Goal: Task Accomplishment & Management: Complete application form

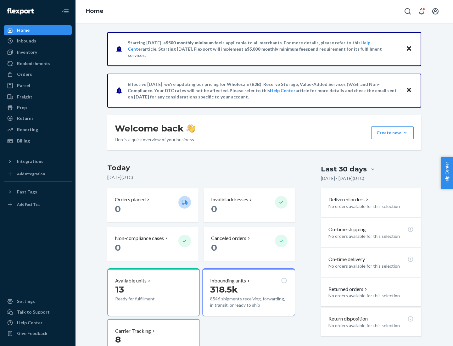
click at [405, 133] on button "Create new Create new inbound Create new order Create new product" at bounding box center [392, 133] width 42 height 13
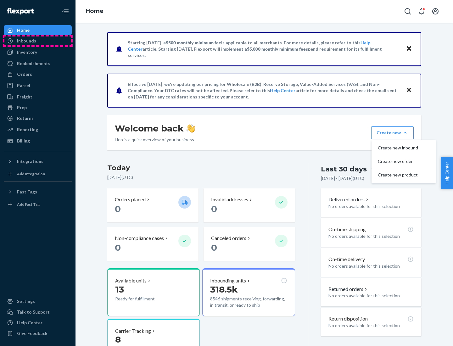
click at [38, 41] on div "Inbounds" at bounding box center [37, 41] width 67 height 9
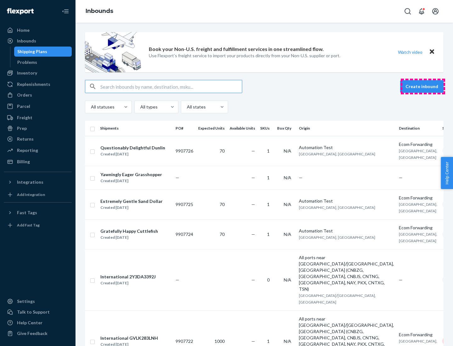
click at [423, 87] on button "Create inbound" at bounding box center [421, 86] width 43 height 13
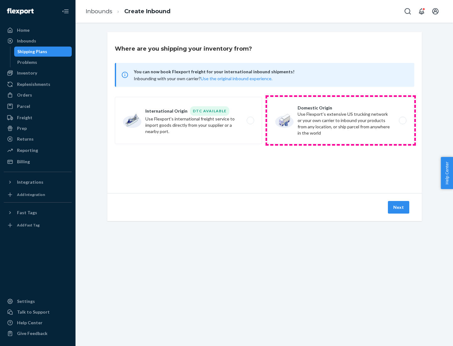
click at [341, 121] on label "Domestic Origin Use Flexport’s extensive US trucking network or your own carrie…" at bounding box center [340, 120] width 147 height 47
click at [403, 121] on input "Domestic Origin Use Flexport’s extensive US trucking network or your own carrie…" at bounding box center [405, 121] width 4 height 4
radio input "true"
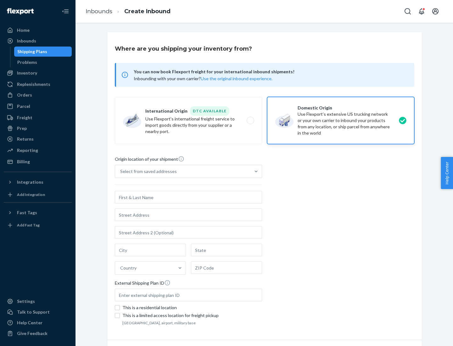
click at [147, 172] on div "Select from saved addresses" at bounding box center [148, 171] width 57 height 6
click at [121, 172] on input "Select from saved addresses" at bounding box center [120, 171] width 1 height 6
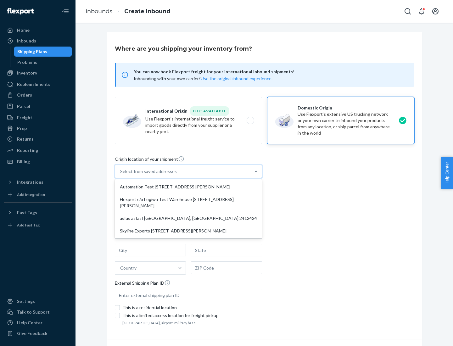
scroll to position [3, 0]
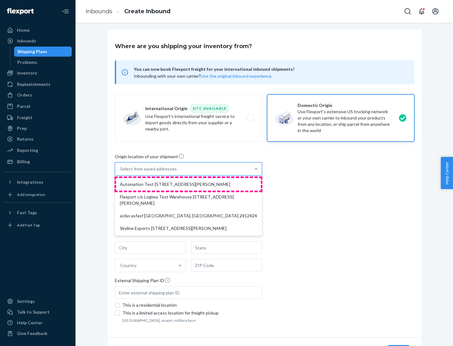
click at [189, 184] on div "Automation Test [STREET_ADDRESS][PERSON_NAME]" at bounding box center [188, 184] width 145 height 13
click at [121, 172] on input "option Automation Test [STREET_ADDRESS][PERSON_NAME] focused, 1 of 4. 4 results…" at bounding box center [120, 169] width 1 height 6
type input "Automation Test"
type input "9th Floor"
type input "[GEOGRAPHIC_DATA]"
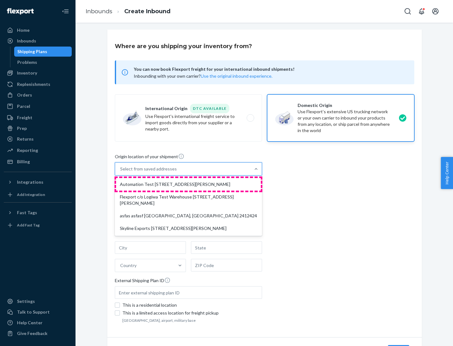
type input "CA"
type input "94104"
type input "[STREET_ADDRESS][PERSON_NAME]"
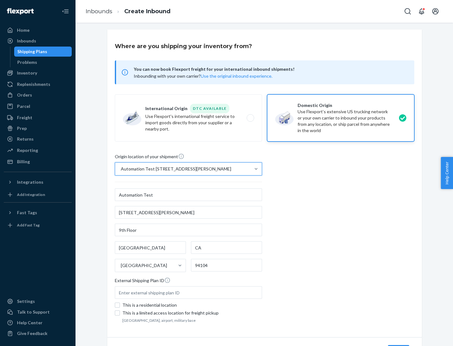
scroll to position [37, 0]
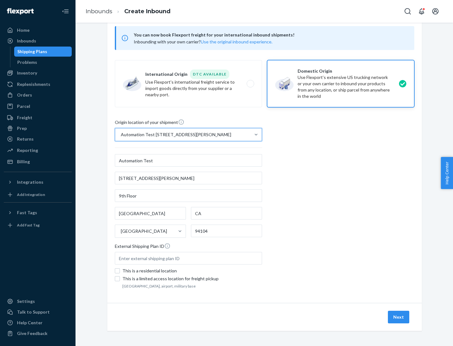
click at [399, 317] on button "Next" at bounding box center [398, 317] width 21 height 13
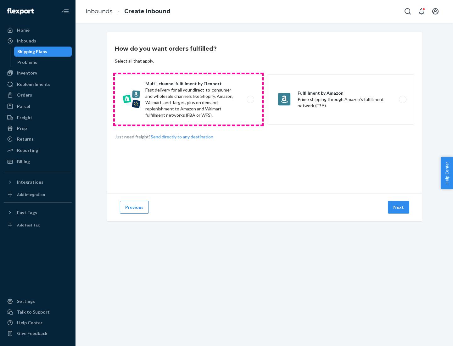
click at [189, 99] on label "Multi-channel fulfillment by Flexport Fast delivery for all your direct-to-cons…" at bounding box center [188, 99] width 147 height 50
click at [250, 99] on input "Multi-channel fulfillment by Flexport Fast delivery for all your direct-to-cons…" at bounding box center [252, 100] width 4 height 4
radio input "true"
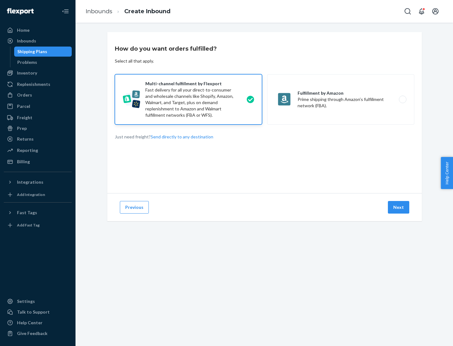
click at [399, 207] on button "Next" at bounding box center [398, 207] width 21 height 13
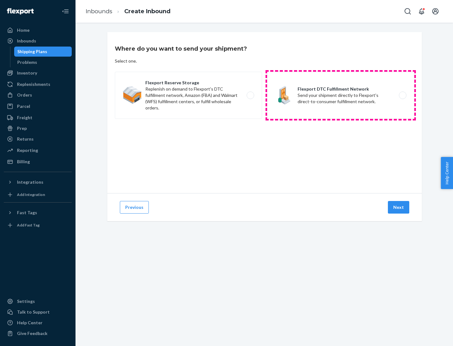
click at [341, 95] on label "Flexport DTC Fulfillment Network Send your shipment directly to Flexport's dire…" at bounding box center [340, 95] width 147 height 47
click at [403, 95] on input "Flexport DTC Fulfillment Network Send your shipment directly to Flexport's dire…" at bounding box center [405, 95] width 4 height 4
radio input "true"
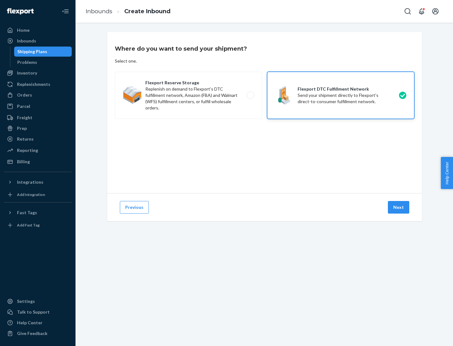
click at [399, 207] on button "Next" at bounding box center [398, 207] width 21 height 13
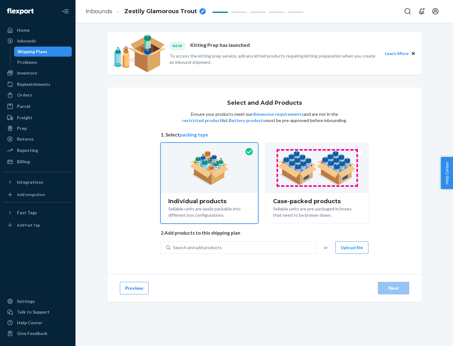
click at [317, 168] on img at bounding box center [317, 168] width 78 height 35
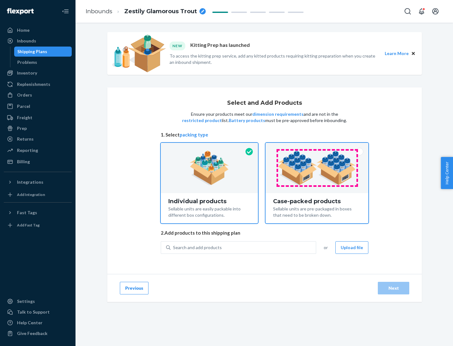
click at [317, 147] on input "Case-packed products Sellable units are pre-packaged in boxes that need to be b…" at bounding box center [317, 145] width 4 height 4
radio input "true"
radio input "false"
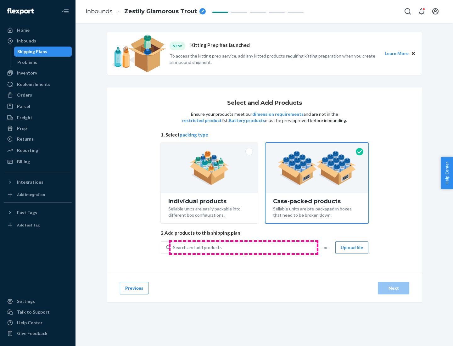
click at [244, 247] on div "Search and add products" at bounding box center [243, 247] width 145 height 11
click at [174, 247] on input "Search and add products" at bounding box center [173, 248] width 1 height 6
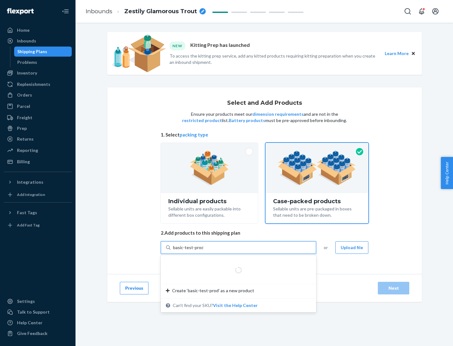
type input "basic-test-product-1"
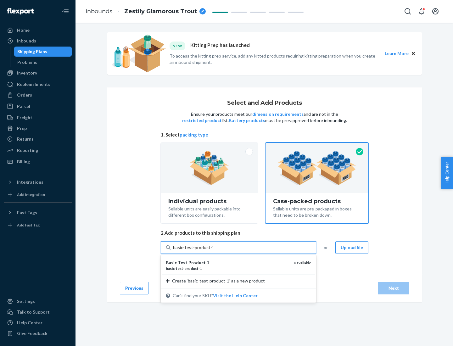
click at [228, 268] on div "basic - test - product - 1" at bounding box center [227, 268] width 123 height 5
click at [213, 251] on input "basic-test-product-1" at bounding box center [193, 248] width 40 height 6
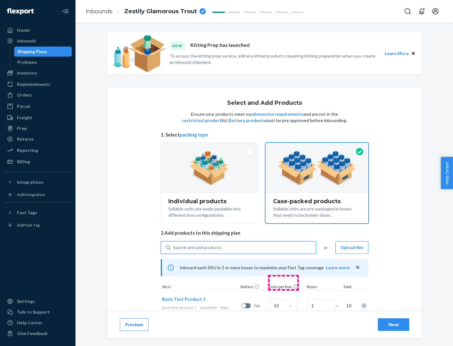
scroll to position [23, 0]
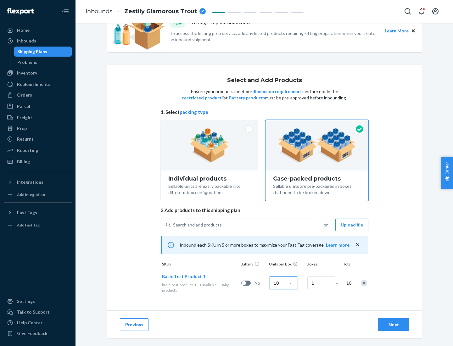
type input "10"
type input "7"
click at [394, 325] on div "Next" at bounding box center [393, 325] width 21 height 6
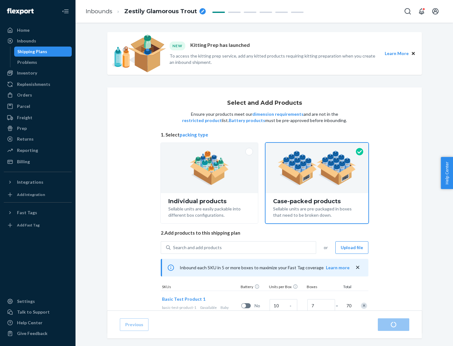
radio input "true"
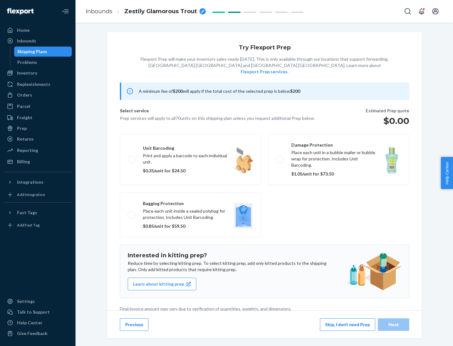
scroll to position [2, 0]
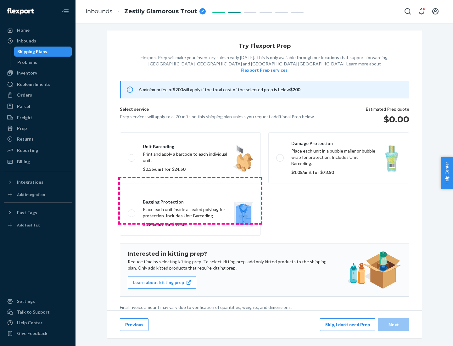
click at [190, 201] on label "Bagging protection Place each unit inside a sealed polybag for protection. Incl…" at bounding box center [190, 213] width 141 height 45
click at [132, 211] on input "Bagging protection Place each unit inside a sealed polybag for protection. Incl…" at bounding box center [130, 213] width 4 height 4
checkbox input "true"
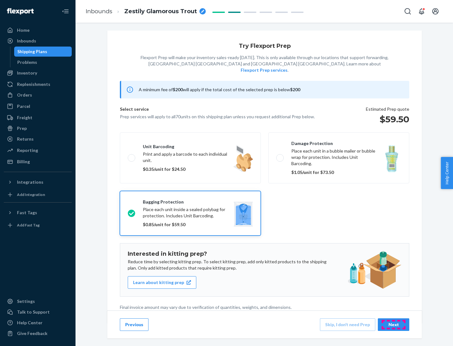
click at [394, 325] on div "Next" at bounding box center [393, 325] width 21 height 6
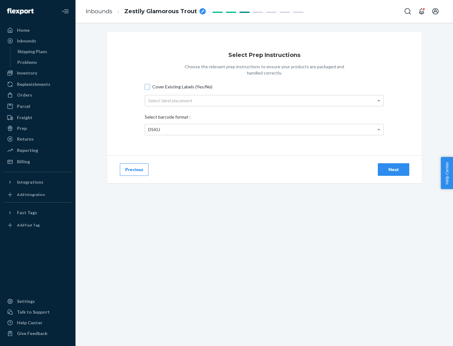
click at [147, 87] on input "Cover Existing Labels (Yes/No)" at bounding box center [147, 86] width 5 height 5
checkbox input "true"
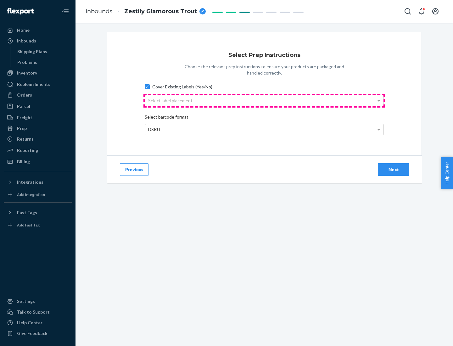
click at [264, 100] on div "Select label placement" at bounding box center [264, 100] width 239 height 11
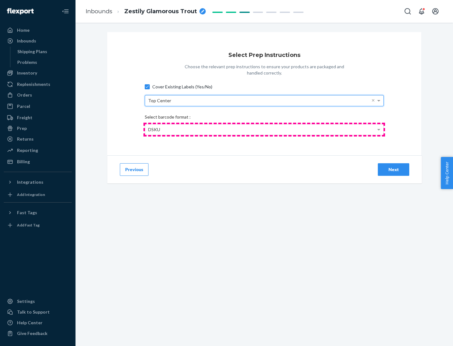
click at [264, 129] on div "DSKU" at bounding box center [264, 129] width 239 height 11
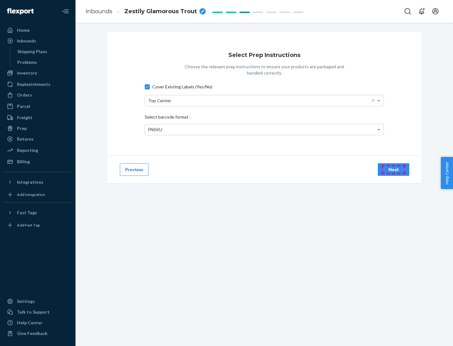
click at [394, 169] on div "Next" at bounding box center [393, 170] width 21 height 6
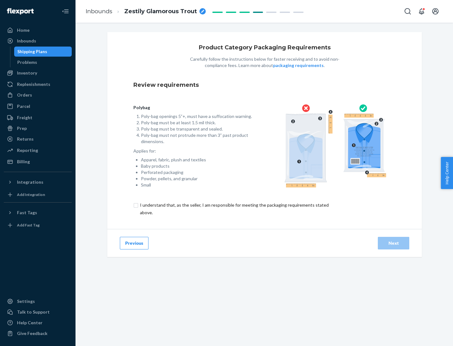
click at [234, 209] on input "checkbox" at bounding box center [237, 208] width 209 height 15
checkbox input "true"
click at [394, 243] on div "Next" at bounding box center [393, 243] width 21 height 6
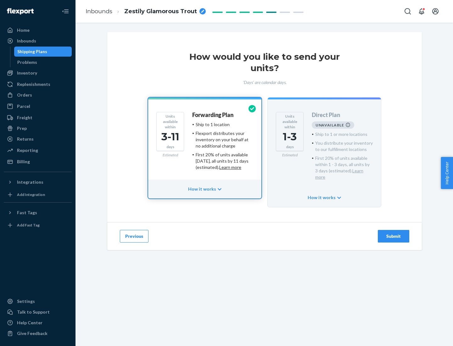
click at [213, 115] on h4 "Forwarding Plan" at bounding box center [212, 115] width 41 height 6
click at [394, 233] on div "Submit" at bounding box center [393, 236] width 21 height 6
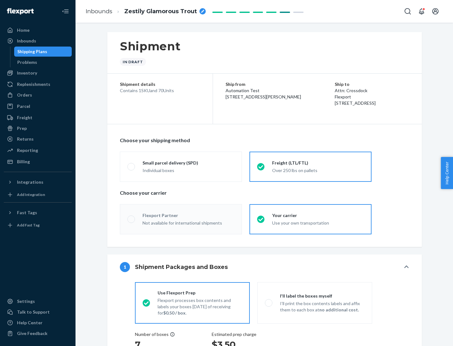
radio input "true"
radio input "false"
radio input "true"
radio input "false"
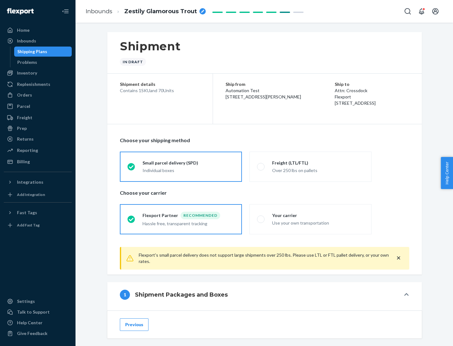
click at [311, 167] on div "Over 250 lbs on pallets" at bounding box center [318, 170] width 92 height 8
click at [261, 167] on input "Freight (LTL/FTL) Over 250 lbs on pallets" at bounding box center [259, 167] width 4 height 4
radio input "true"
radio input "false"
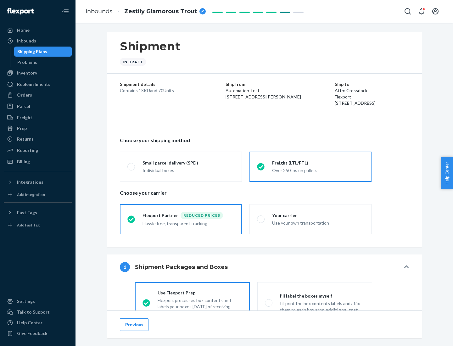
scroll to position [35, 0]
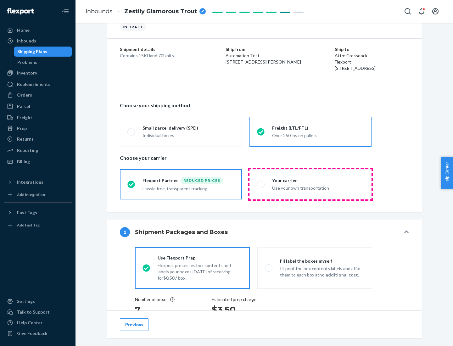
click at [311, 184] on div "Use your own transportation" at bounding box center [318, 188] width 92 height 8
click at [261, 184] on input "Your carrier Use your own transportation" at bounding box center [259, 184] width 4 height 4
radio input "true"
radio input "false"
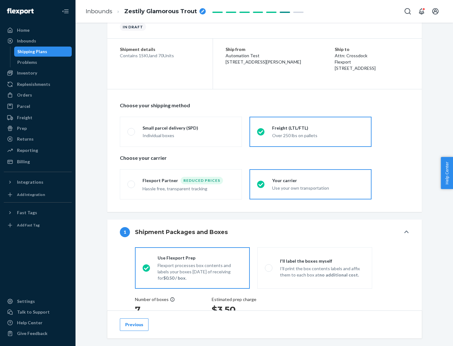
scroll to position [119, 0]
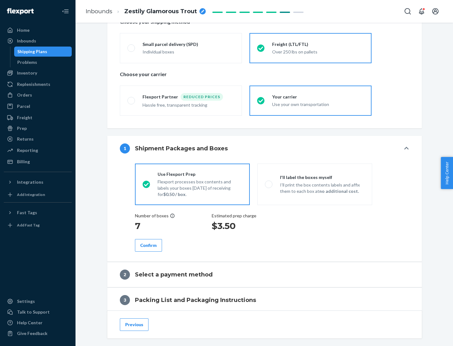
click at [315, 184] on p "I’ll print the box contents labels and affix them to each box at no additional …" at bounding box center [322, 188] width 85 height 13
click at [269, 184] on input "I'll label the boxes myself I’ll print the box contents labels and affix them t…" at bounding box center [267, 184] width 4 height 4
radio input "true"
radio input "false"
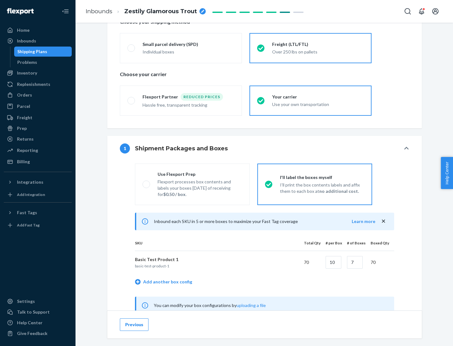
scroll to position [197, 0]
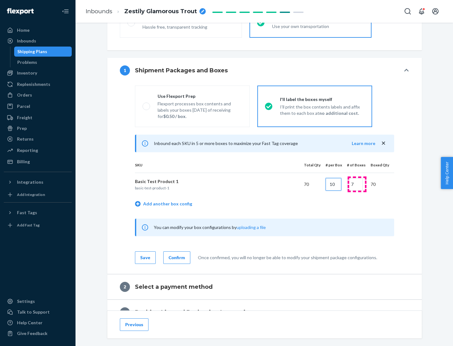
type input "10"
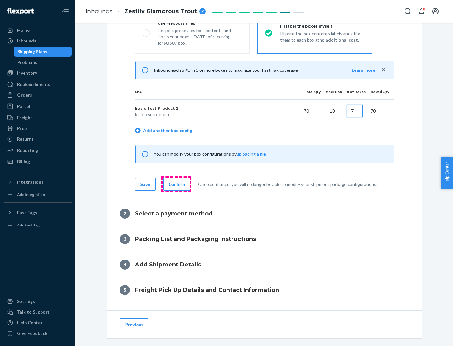
type input "7"
click at [176, 184] on div "Confirm" at bounding box center [177, 184] width 16 height 6
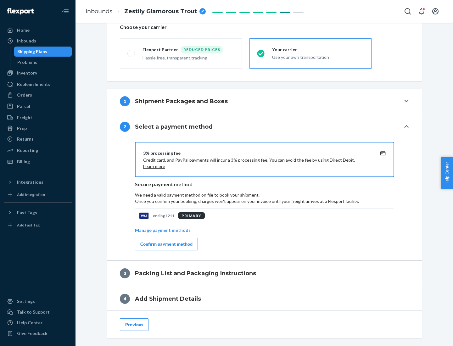
scroll to position [226, 0]
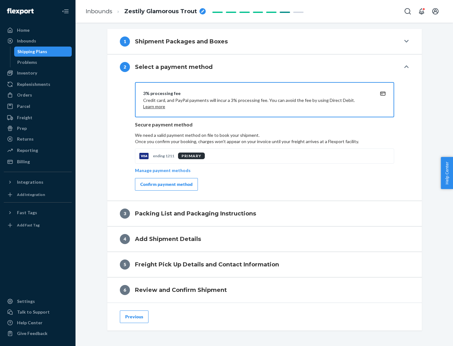
click at [166, 184] on div "Confirm payment method" at bounding box center [166, 184] width 52 height 6
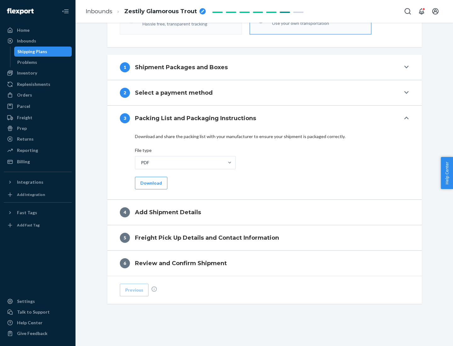
scroll to position [199, 0]
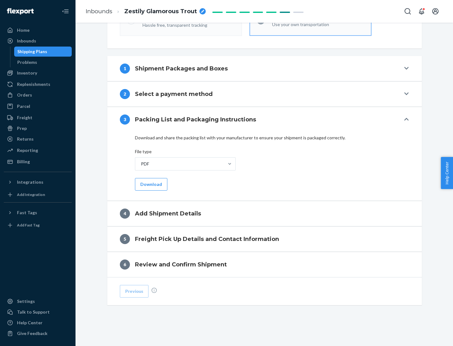
click at [150, 184] on button "Download" at bounding box center [151, 184] width 32 height 13
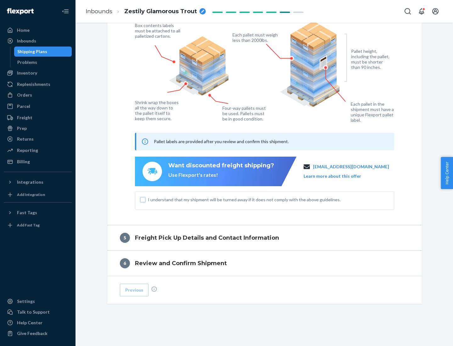
click at [143, 200] on input "I understand that my shipment will be turned away if it does not comply with th…" at bounding box center [142, 199] width 5 height 5
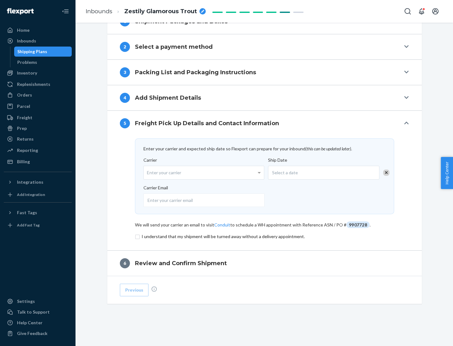
scroll to position [246, 0]
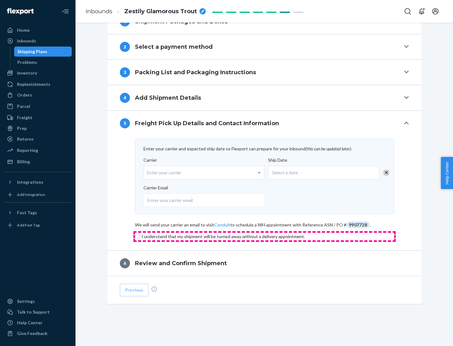
click at [265, 236] on input "checkbox" at bounding box center [264, 237] width 259 height 8
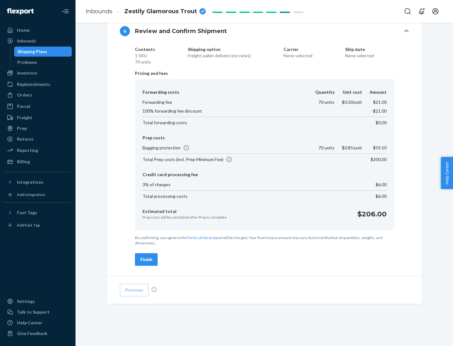
click at [146, 260] on div "Finish" at bounding box center [146, 260] width 12 height 6
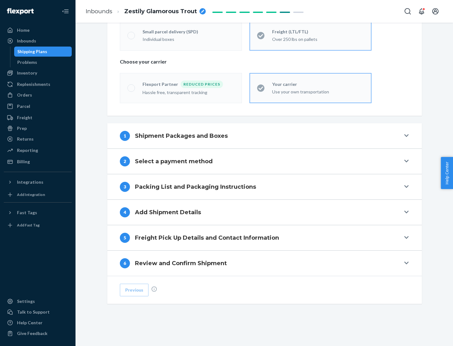
scroll to position [131, 0]
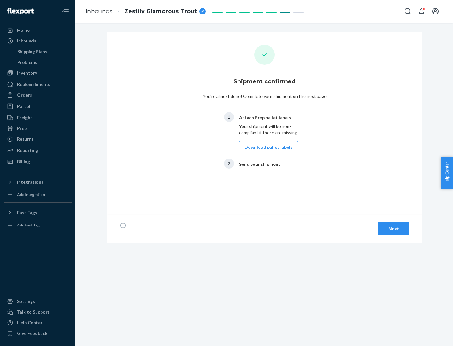
click at [267, 147] on button "Download pallet labels" at bounding box center [268, 147] width 59 height 13
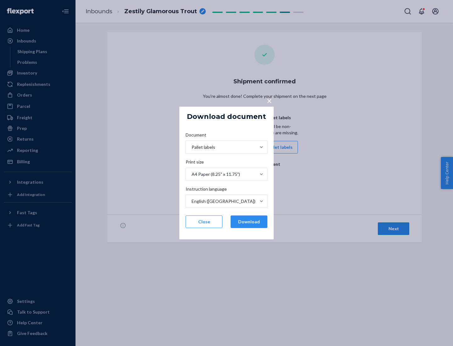
click at [249, 222] on button "Download" at bounding box center [249, 222] width 37 height 13
click at [269, 100] on span "×" at bounding box center [269, 100] width 5 height 11
